Goal: Task Accomplishment & Management: Use online tool/utility

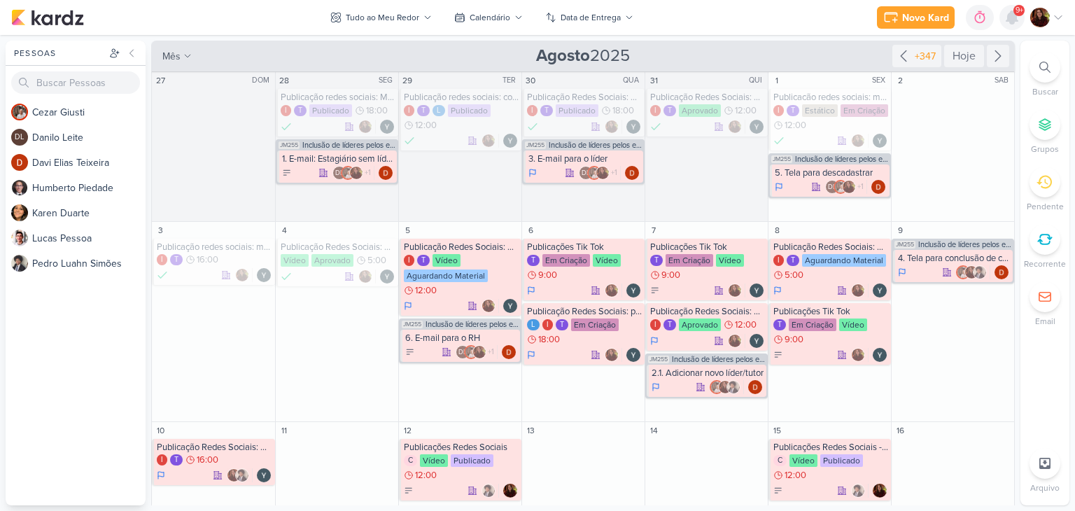
click at [1019, 17] on icon at bounding box center [1011, 17] width 17 height 17
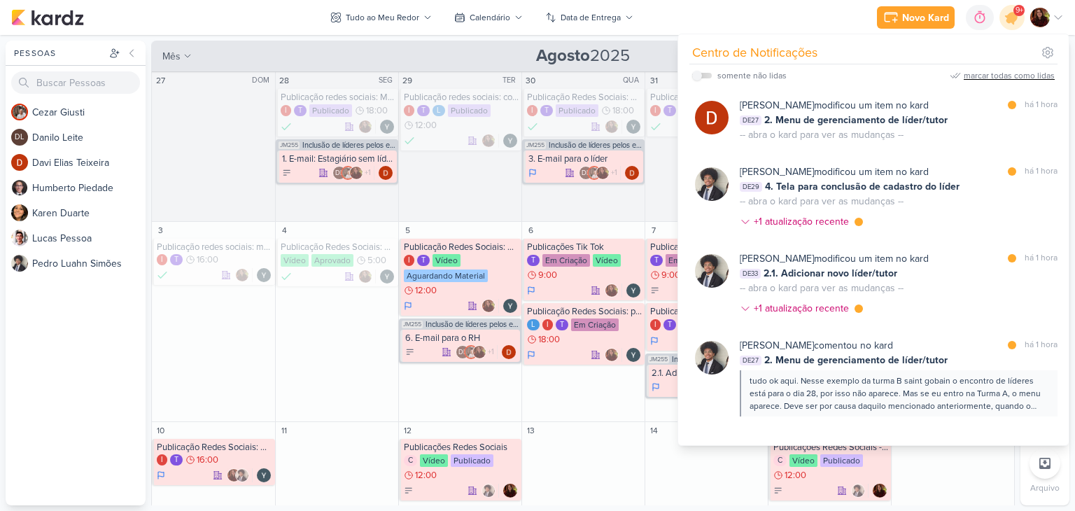
click at [1012, 76] on div "marcar todas como lidas" at bounding box center [1008, 75] width 91 height 13
click at [790, 20] on div "Novo Kard Ctrl + k 0h0m Sessão desligada... Hoje 0h0m Semana 0h0m Mês 0h0m" at bounding box center [537, 17] width 1052 height 35
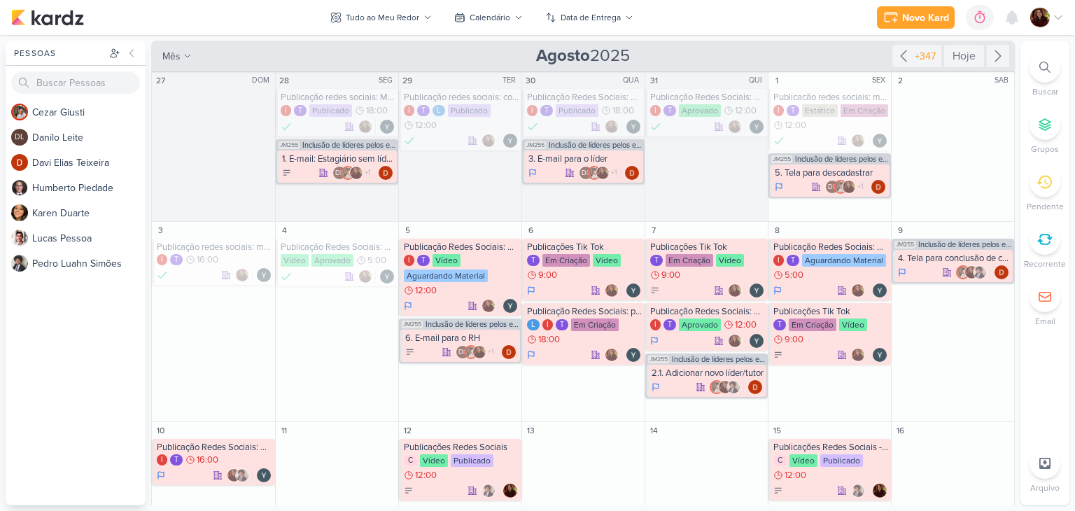
click at [1045, 71] on icon at bounding box center [1044, 67] width 11 height 11
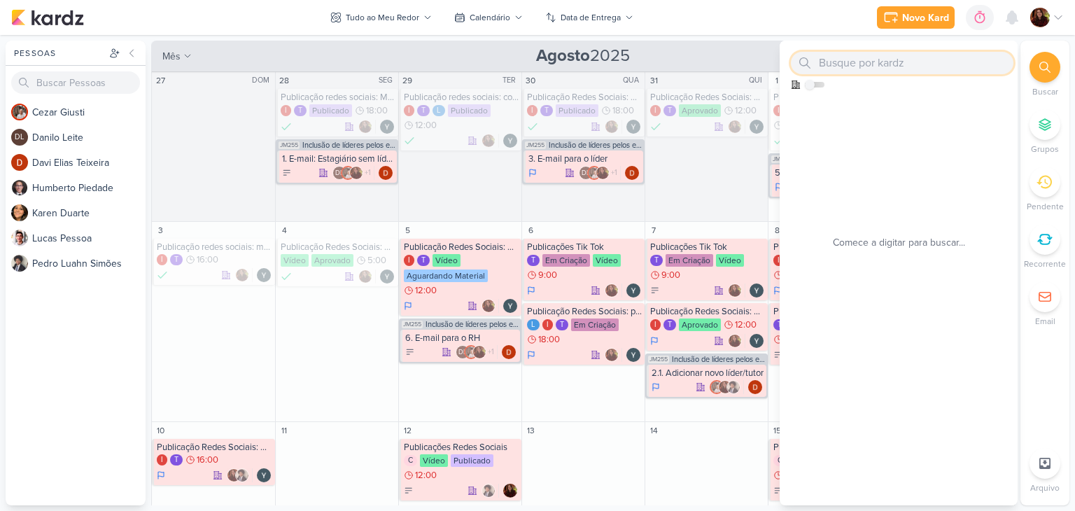
click at [912, 60] on input "text" at bounding box center [902, 63] width 223 height 22
click at [1010, 17] on icon at bounding box center [1011, 17] width 11 height 13
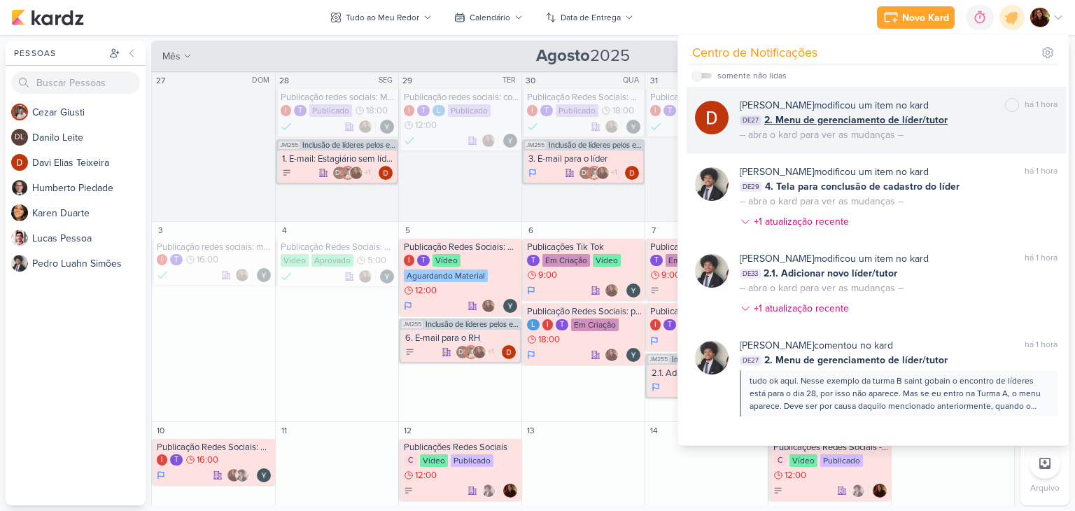
click at [971, 127] on div "DE27 2. Menu de gerenciamento de líder/tutor" at bounding box center [899, 120] width 318 height 15
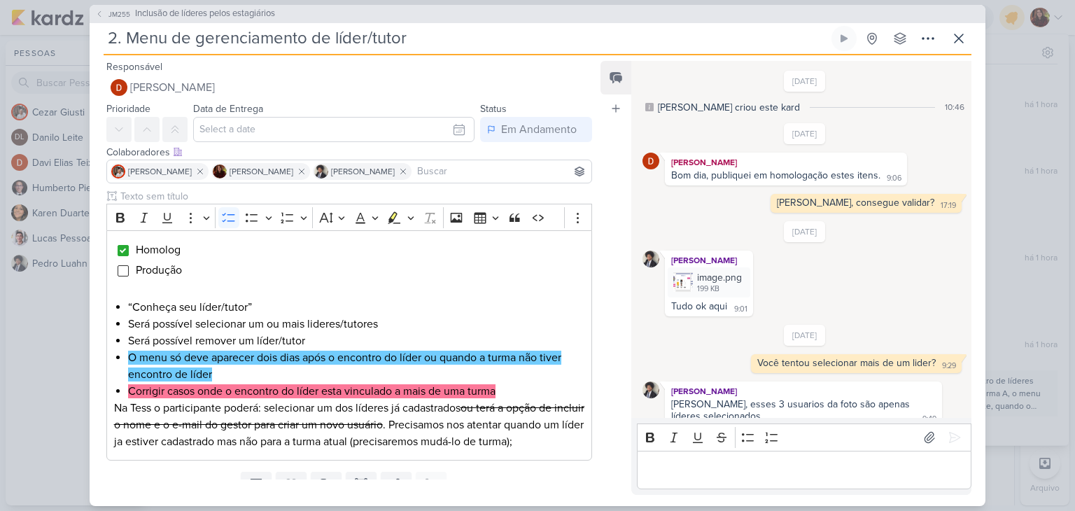
scroll to position [425, 0]
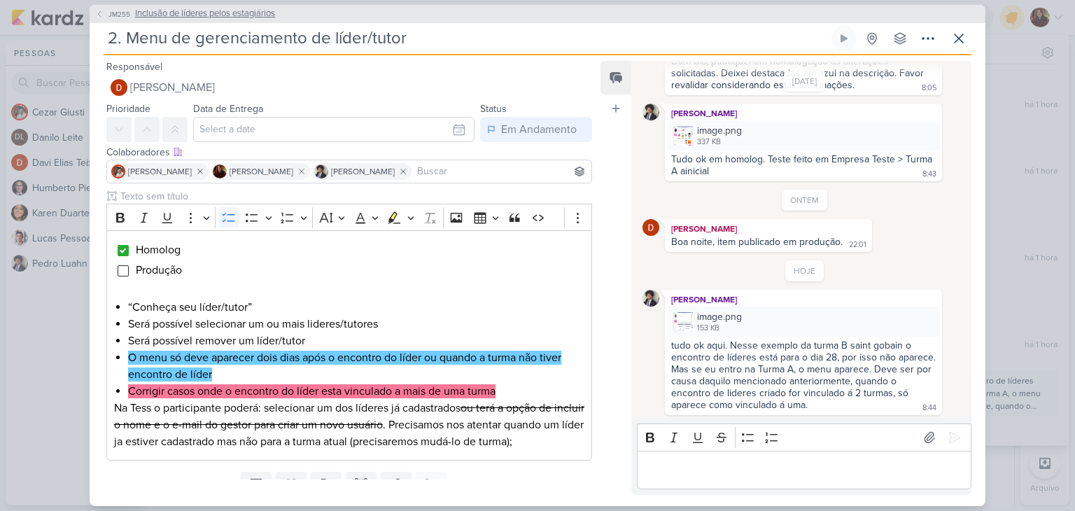
click at [155, 8] on span "Inclusão de líderes pelos estagiários" at bounding box center [205, 14] width 140 height 14
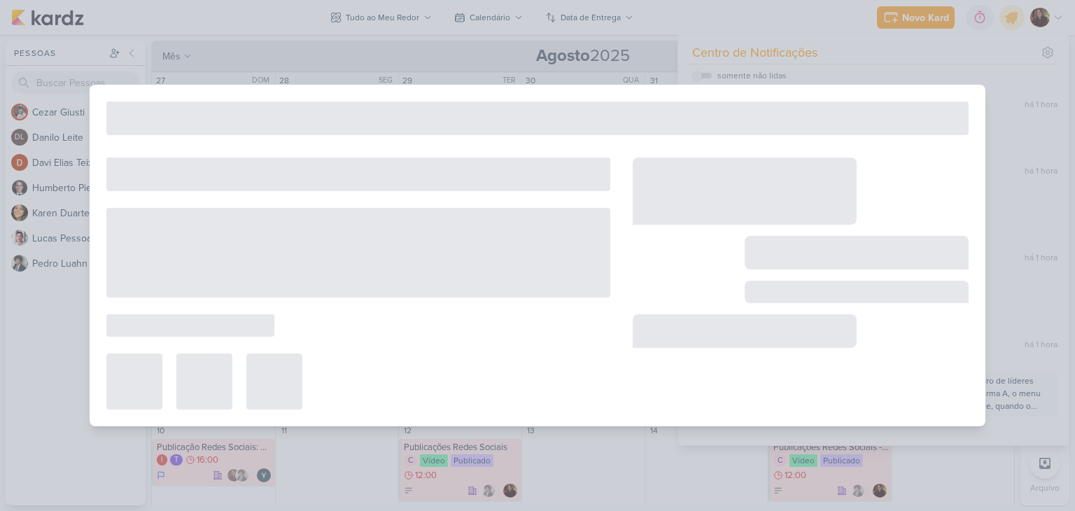
type input "Inclusão de líderes pelos estagiários"
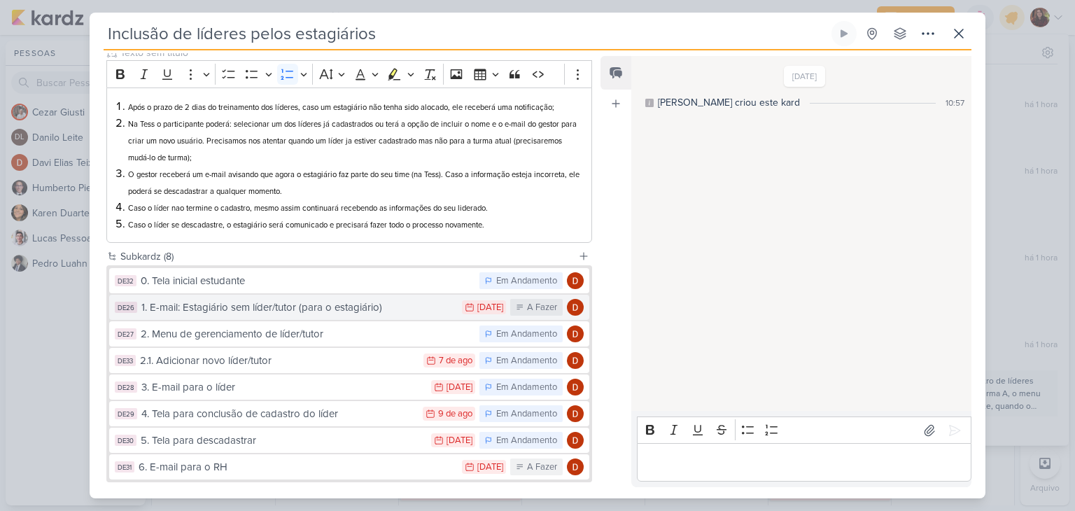
scroll to position [139, 0]
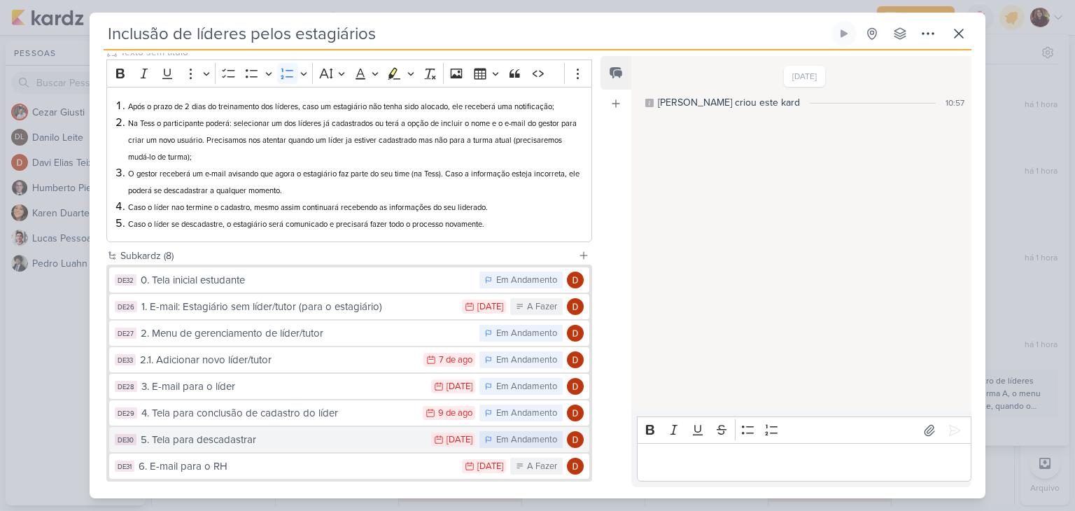
click at [297, 434] on div "5. Tela para descadastrar" at bounding box center [282, 440] width 283 height 16
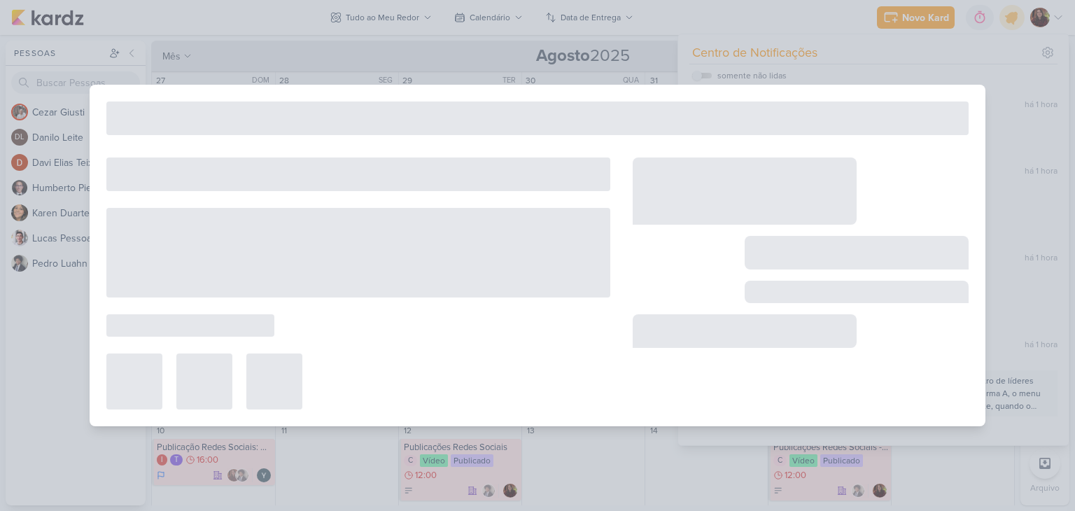
type input "5. Tela para descadastrar"
type input "[DATE] 23:59"
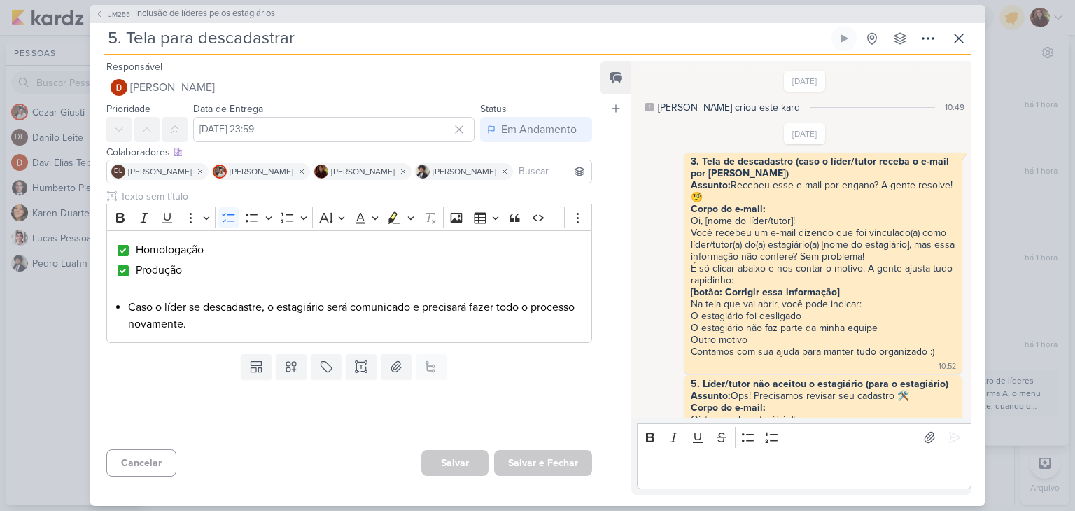
scroll to position [1023, 0]
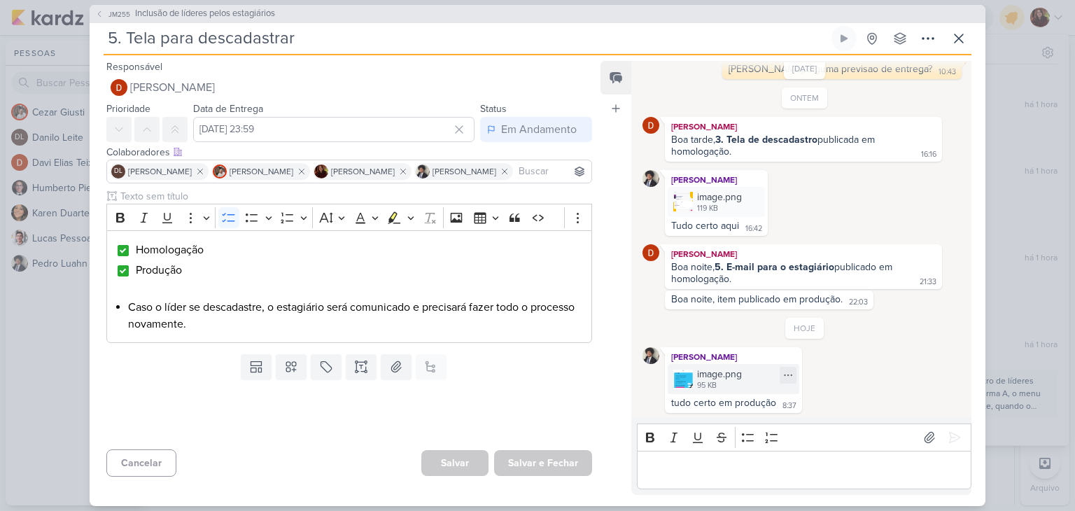
click at [694, 376] on div "image.png 95 KB" at bounding box center [734, 379] width 132 height 30
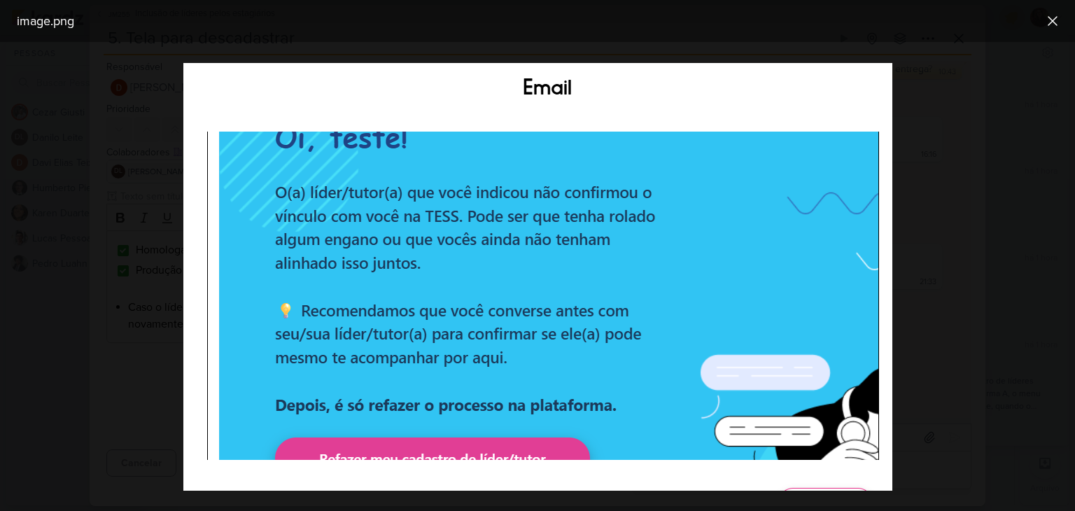
click at [1074, 82] on div at bounding box center [537, 276] width 1075 height 469
